Goal: Task Accomplishment & Management: Complete application form

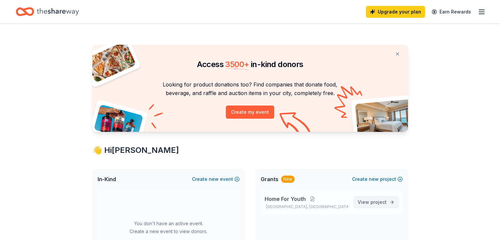
click at [368, 203] on span "View project" at bounding box center [372, 202] width 29 height 8
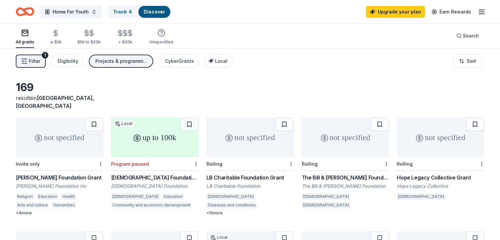
click at [297, 211] on div "not specified Invite only F.M. Kirby Foundation Grant F M Kirby Foundation Inc …" at bounding box center [250, 224] width 469 height 212
click at [339, 157] on div "Rolling" at bounding box center [345, 164] width 87 height 14
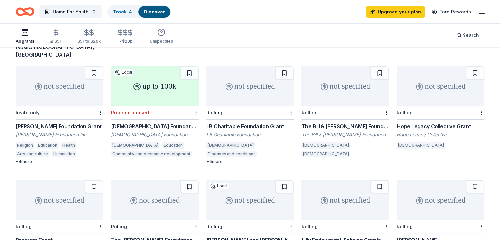
scroll to position [53, 0]
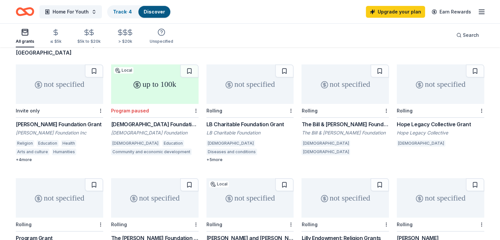
click at [326, 120] on div "The Bill & Ann Templeton Foundation Grant" at bounding box center [345, 124] width 87 height 8
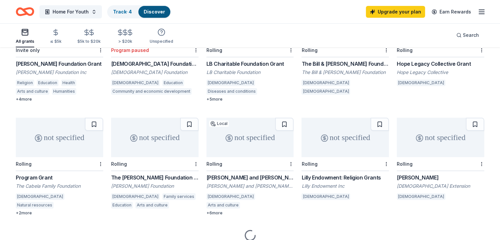
scroll to position [134, 0]
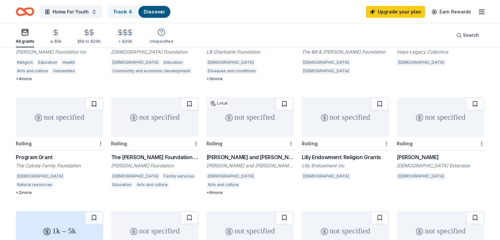
click at [176, 143] on div "not specified Rolling The T.W. Lewis Foundation Grant T.W. Lewis Foundation Chr…" at bounding box center [154, 143] width 87 height 93
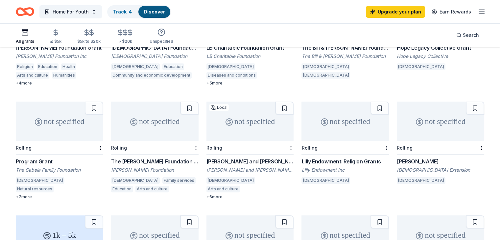
scroll to position [0, 0]
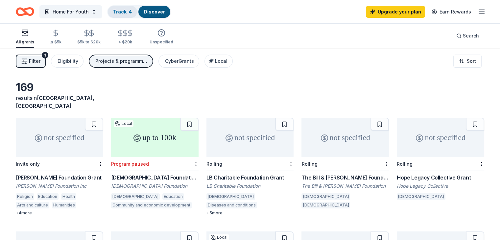
click at [123, 13] on link "Track · 4" at bounding box center [122, 12] width 19 height 6
click at [129, 12] on link "Track · 4" at bounding box center [122, 12] width 19 height 6
click at [163, 13] on link "Discover" at bounding box center [154, 12] width 21 height 6
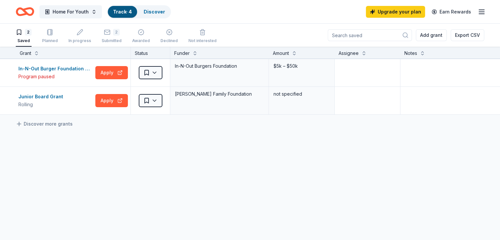
click at [34, 16] on icon "Home" at bounding box center [25, 11] width 18 height 15
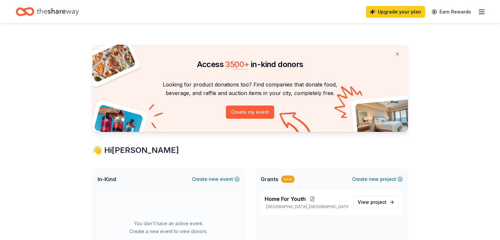
click at [66, 16] on icon "Home" at bounding box center [58, 11] width 42 height 13
click at [478, 10] on icon "button" at bounding box center [482, 12] width 8 height 8
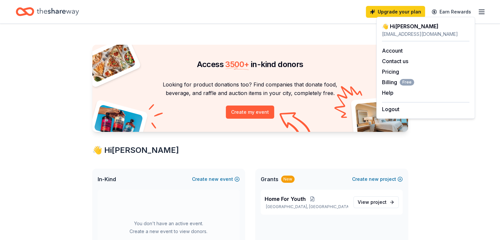
click at [79, 14] on icon "Home" at bounding box center [58, 11] width 42 height 13
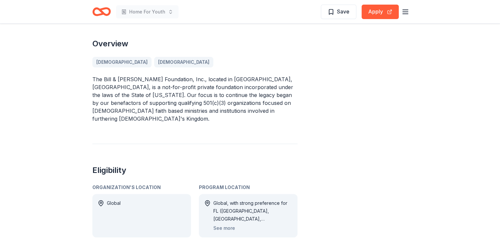
scroll to position [189, 0]
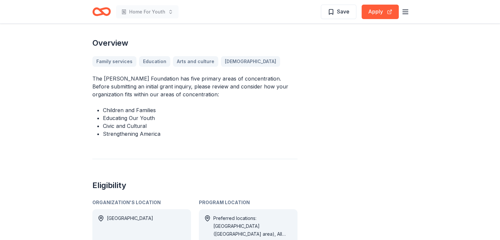
scroll to position [191, 0]
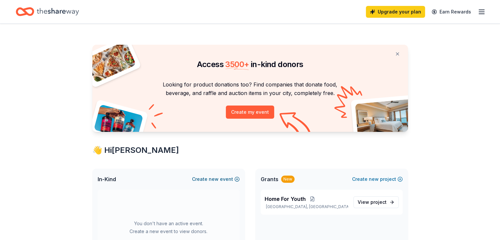
click at [233, 182] on button "Create new event" at bounding box center [216, 179] width 48 height 8
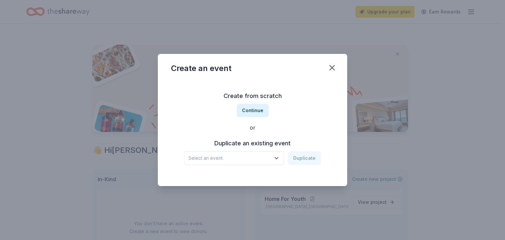
click at [236, 160] on span "Select an event" at bounding box center [229, 158] width 82 height 8
click at [223, 161] on span "Select an event" at bounding box center [229, 158] width 82 height 8
click at [250, 109] on button "Continue" at bounding box center [253, 110] width 32 height 13
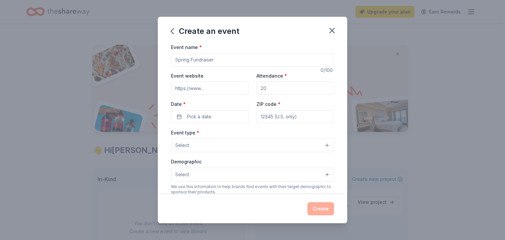
click at [234, 65] on input "Event name *" at bounding box center [252, 59] width 163 height 13
type input "Home For Youth"
click at [228, 92] on input "Event website" at bounding box center [210, 88] width 78 height 13
type input "http://www.agaesafehaven1.org/"
click at [273, 89] on input "Attendance *" at bounding box center [296, 88] width 78 height 13
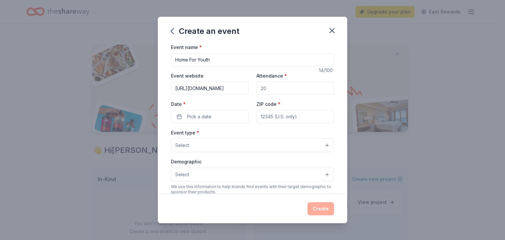
type input "20"
click at [213, 117] on button "Pick a date" at bounding box center [210, 116] width 78 height 13
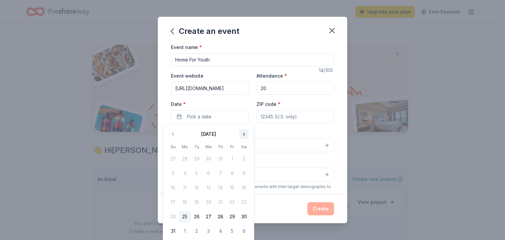
click at [246, 136] on button "Go to next month" at bounding box center [243, 134] width 9 height 9
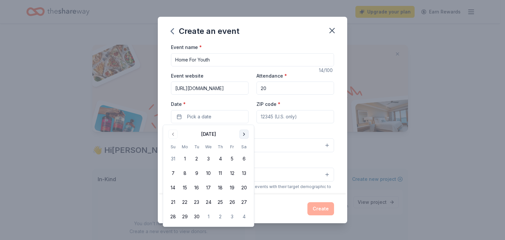
click at [246, 136] on button "Go to next month" at bounding box center [243, 134] width 9 height 9
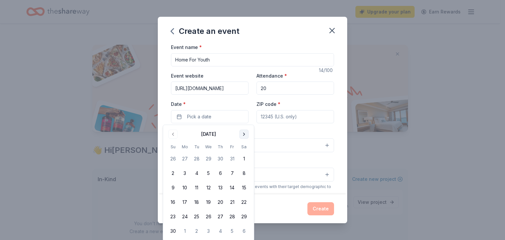
click at [246, 136] on button "Go to next month" at bounding box center [243, 134] width 9 height 9
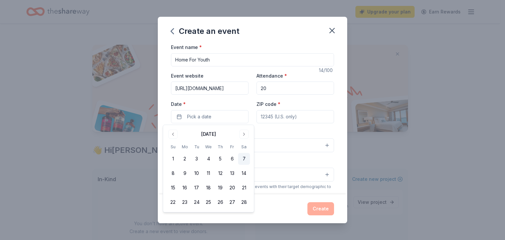
click at [241, 156] on button "7" at bounding box center [244, 159] width 12 height 12
click at [310, 131] on div "Event type * Select" at bounding box center [252, 141] width 163 height 24
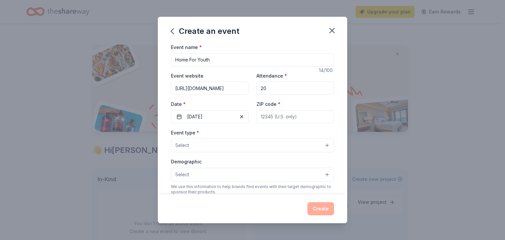
click at [273, 120] on input "ZIP code *" at bounding box center [296, 116] width 78 height 13
type input "75104"
click at [229, 151] on button "Select" at bounding box center [252, 145] width 163 height 14
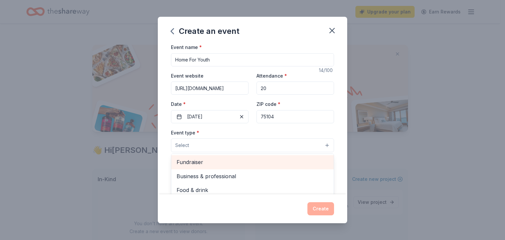
click at [225, 163] on span "Fundraiser" at bounding box center [253, 162] width 152 height 9
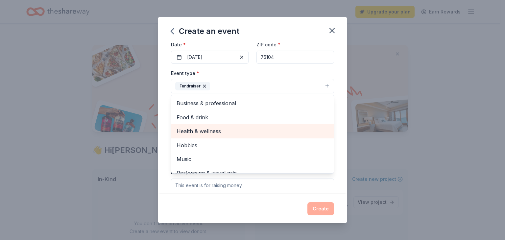
click at [272, 129] on span "Health & wellness" at bounding box center [253, 131] width 152 height 9
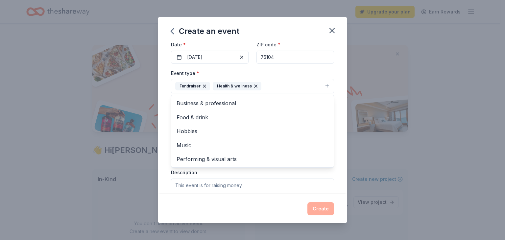
click at [287, 185] on div "Event type * Fundraiser Health & wellness Business & professional Food & drink …" at bounding box center [252, 138] width 163 height 139
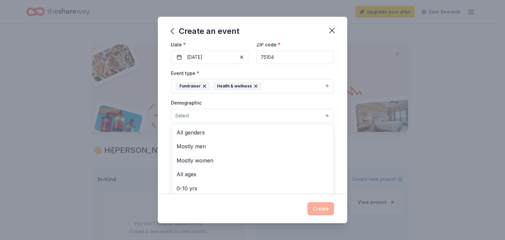
click at [253, 111] on button "Select" at bounding box center [252, 116] width 163 height 14
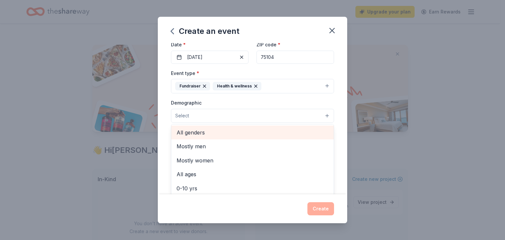
click at [225, 136] on span "All genders" at bounding box center [253, 132] width 152 height 9
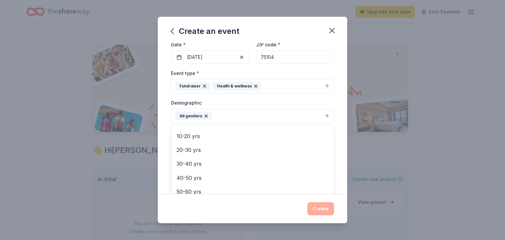
scroll to position [51, 0]
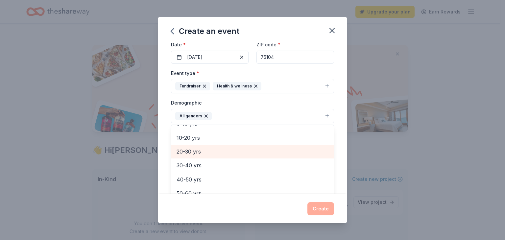
click at [251, 148] on span "20-30 yrs" at bounding box center [253, 151] width 152 height 9
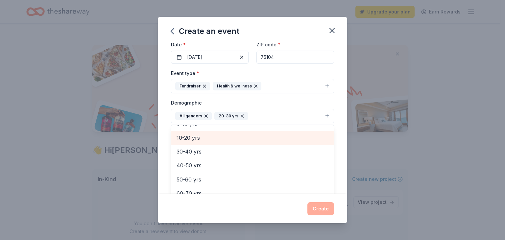
click at [234, 141] on div "10-20 yrs" at bounding box center [252, 138] width 162 height 14
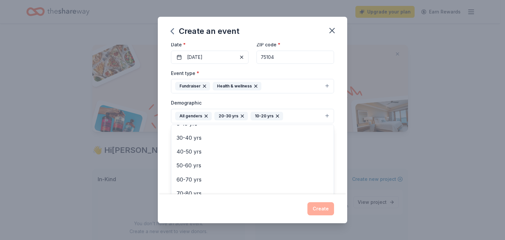
scroll to position [164, 0]
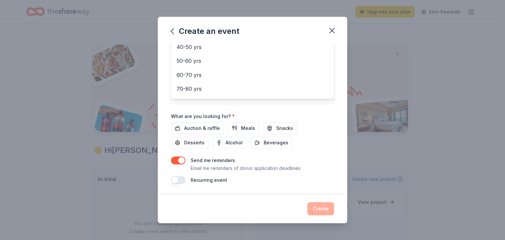
click at [329, 155] on div "Event name * Home For Youth 14 /100 Event website http://www.agaesafehaven1.org…" at bounding box center [252, 118] width 189 height 151
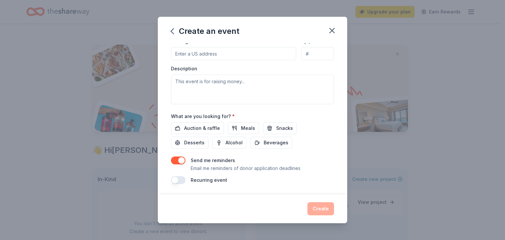
scroll to position [57, 0]
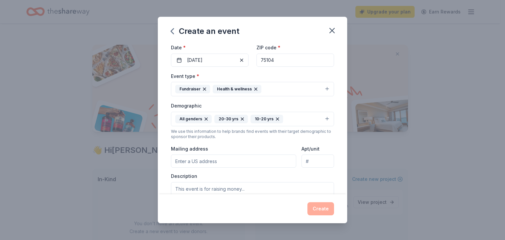
drag, startPoint x: 329, startPoint y: 155, endPoint x: 347, endPoint y: 131, distance: 30.1
click at [347, 131] on div "Create an event Event name * Home For Youth 14 /100 Event website http://www.ag…" at bounding box center [252, 120] width 505 height 240
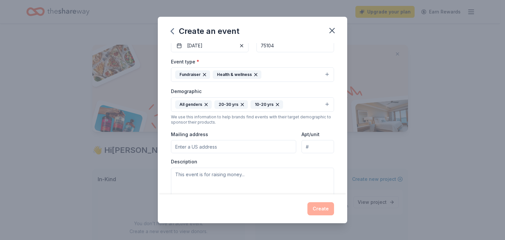
scroll to position [87, 0]
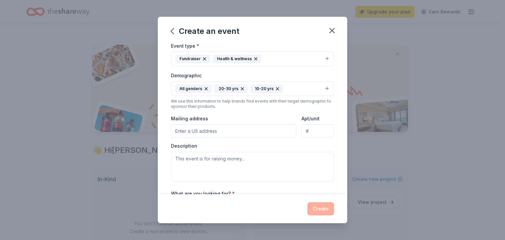
click at [256, 125] on input "Mailing address" at bounding box center [233, 130] width 125 height 13
type input "306 Pemberton Pl"
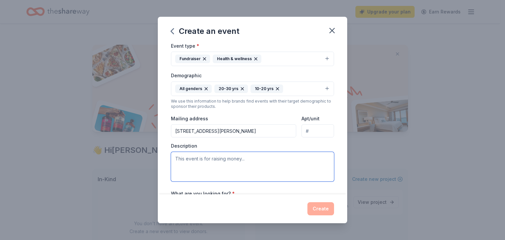
click at [257, 171] on textarea at bounding box center [252, 167] width 163 height 30
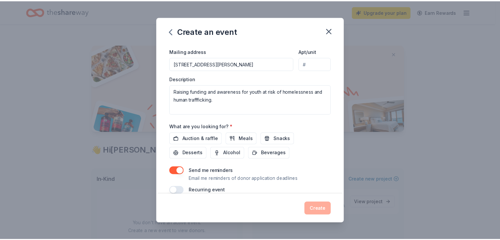
scroll to position [164, 0]
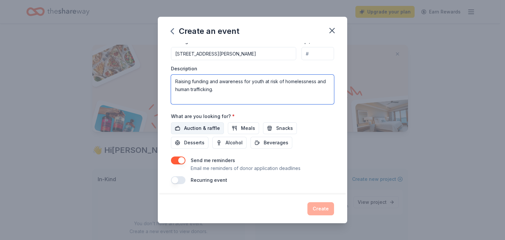
type textarea "Raising funding and awareness for youth at risk of homelessness and human traff…"
click at [213, 133] on button "Auction & raffle" at bounding box center [197, 128] width 53 height 12
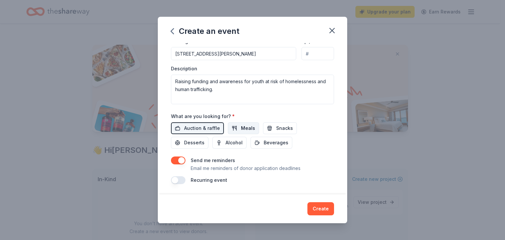
click at [236, 130] on button "Meals" at bounding box center [243, 128] width 31 height 12
click at [276, 124] on span "Snacks" at bounding box center [284, 128] width 17 height 8
click at [258, 137] on button "Beverages" at bounding box center [272, 143] width 42 height 12
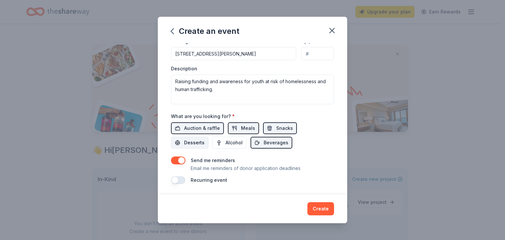
click at [202, 141] on span "Desserts" at bounding box center [194, 143] width 20 height 8
drag, startPoint x: 342, startPoint y: 188, endPoint x: 338, endPoint y: 197, distance: 10.0
click at [338, 197] on div "Create an event Event name * Home For Youth 14 /100 Event website http://www.ag…" at bounding box center [252, 120] width 505 height 240
click at [323, 208] on button "Create" at bounding box center [321, 208] width 27 height 13
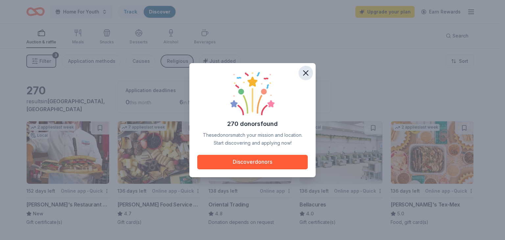
click at [307, 72] on icon "button" at bounding box center [306, 73] width 5 height 5
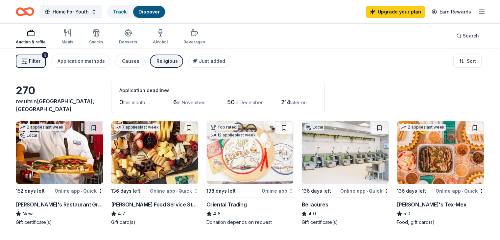
click at [317, 201] on div "Bellacures" at bounding box center [315, 205] width 27 height 8
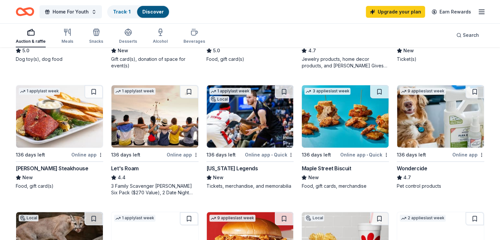
scroll to position [286, 0]
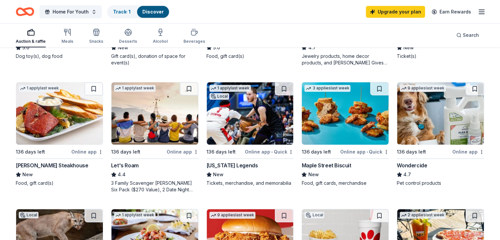
click at [325, 131] on img at bounding box center [345, 113] width 87 height 62
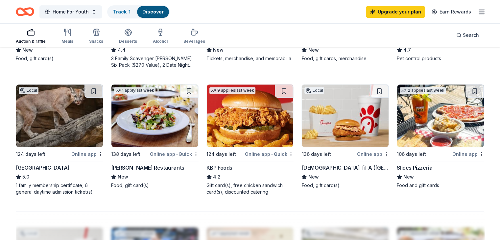
scroll to position [413, 0]
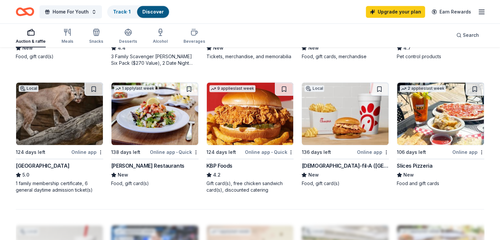
click at [339, 148] on div "136 days left" at bounding box center [329, 152] width 54 height 8
click at [372, 90] on button at bounding box center [379, 89] width 18 height 13
click at [376, 87] on button at bounding box center [380, 89] width 17 height 13
click at [379, 90] on button at bounding box center [380, 89] width 17 height 13
click at [373, 90] on button at bounding box center [380, 89] width 17 height 13
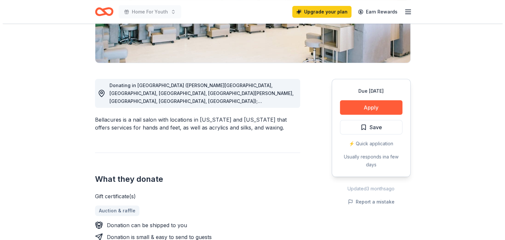
scroll to position [114, 0]
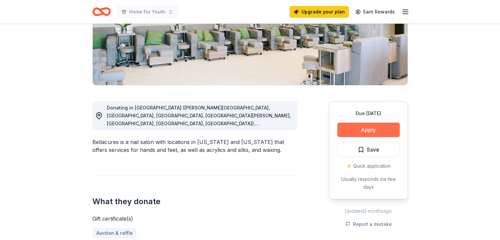
click at [370, 127] on button "Apply" at bounding box center [368, 130] width 62 height 14
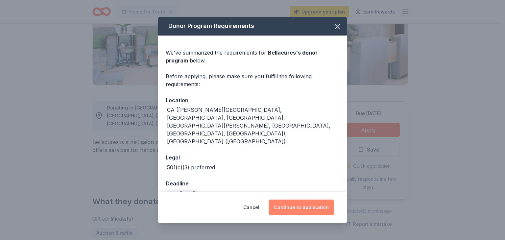
click at [301, 203] on button "Continue to application" at bounding box center [301, 208] width 65 height 16
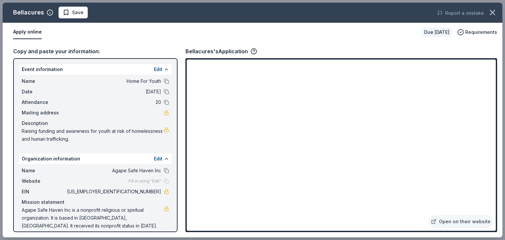
drag, startPoint x: 71, startPoint y: 11, endPoint x: 61, endPoint y: 15, distance: 11.5
click at [61, 15] on button "Save" at bounding box center [73, 13] width 29 height 12
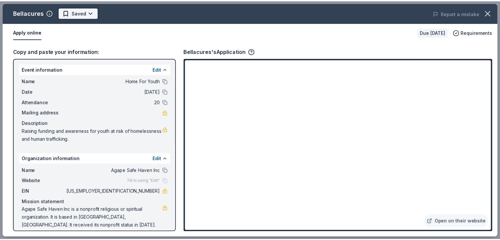
scroll to position [0, 0]
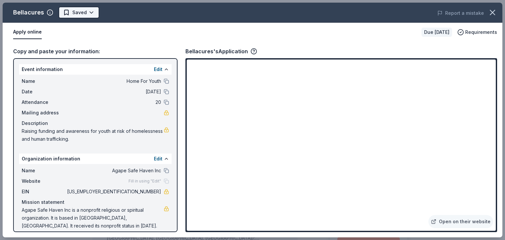
click at [88, 15] on html "Home For Youth Upgrade your plan Earn Rewards Due in 136 days Share Bellacures …" at bounding box center [252, 120] width 505 height 240
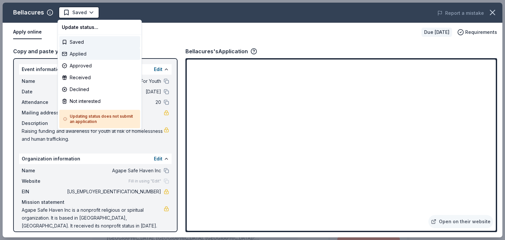
click at [81, 54] on div "Applied" at bounding box center [99, 54] width 81 height 12
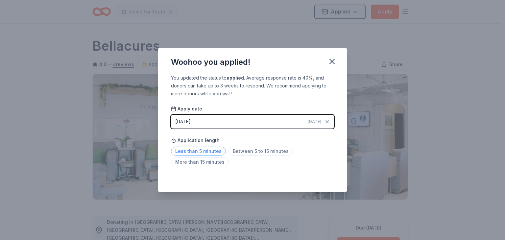
click at [214, 150] on span "Less than 5 minutes" at bounding box center [198, 151] width 55 height 9
click at [335, 63] on icon "button" at bounding box center [332, 61] width 9 height 9
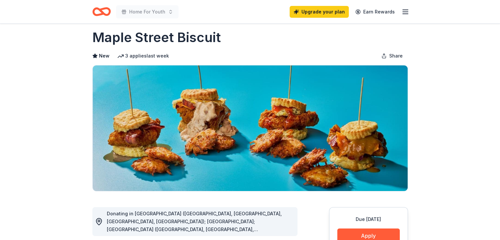
scroll to position [6, 0]
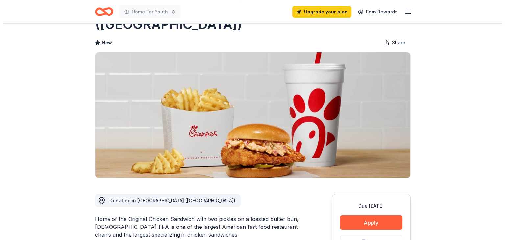
scroll to position [71, 0]
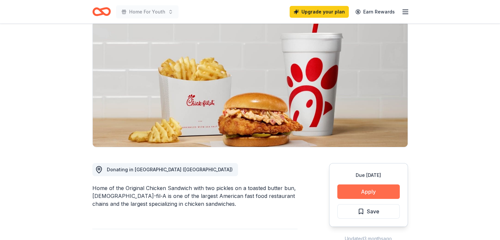
click at [367, 185] on button "Apply" at bounding box center [368, 192] width 62 height 14
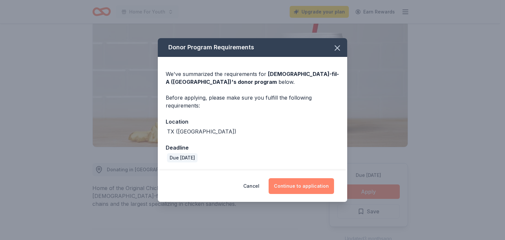
click at [316, 191] on button "Continue to application" at bounding box center [301, 186] width 65 height 16
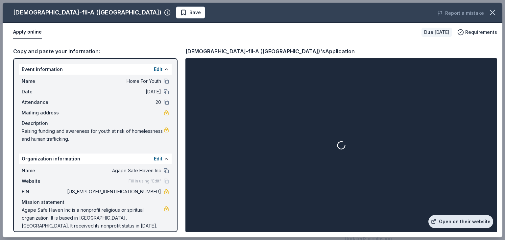
click at [470, 225] on link "Open on their website" at bounding box center [461, 221] width 65 height 13
